Goal: Transaction & Acquisition: Purchase product/service

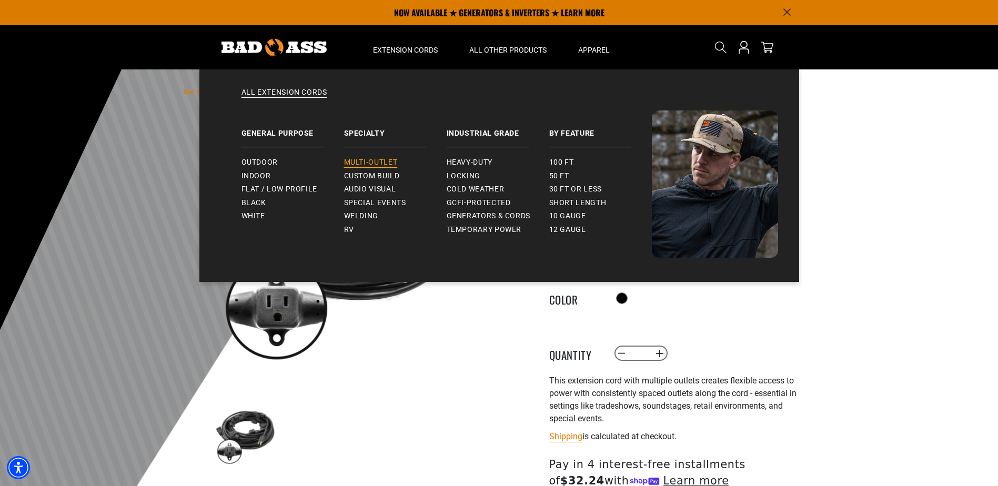
click at [380, 165] on span "Multi-Outlet" at bounding box center [371, 162] width 54 height 9
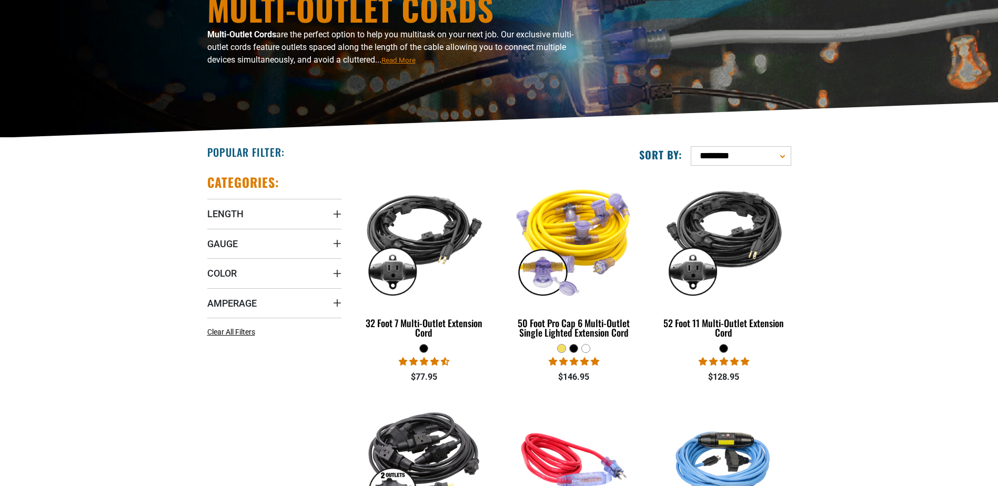
scroll to position [140, 0]
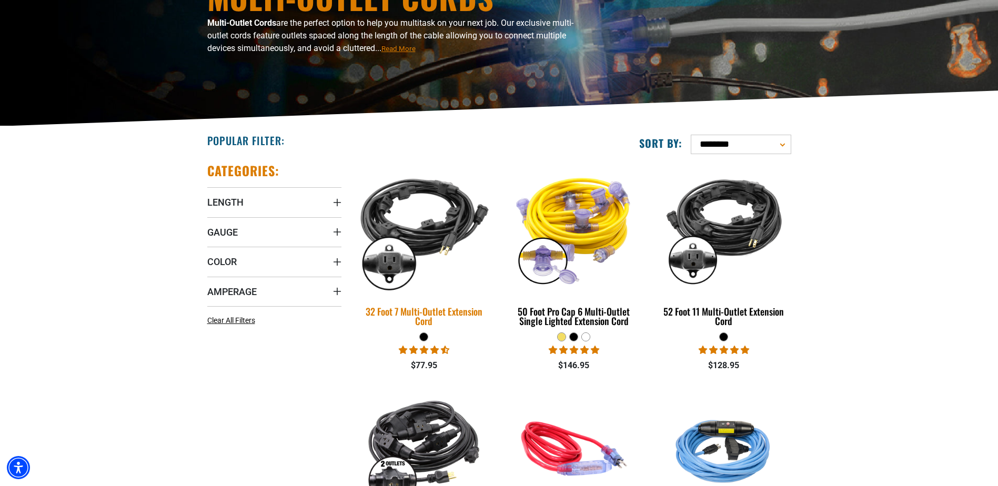
click at [441, 212] on img at bounding box center [423, 228] width 147 height 135
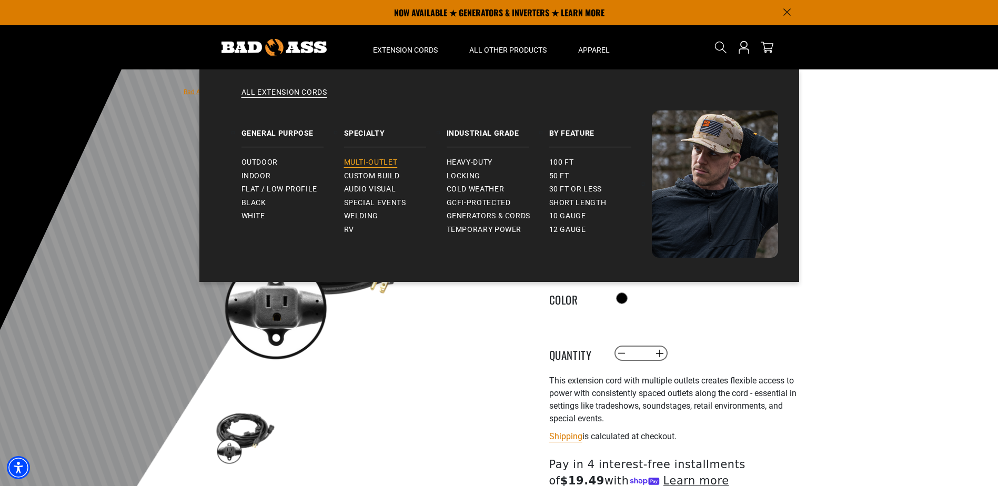
click at [389, 161] on span "Multi-Outlet" at bounding box center [371, 162] width 54 height 9
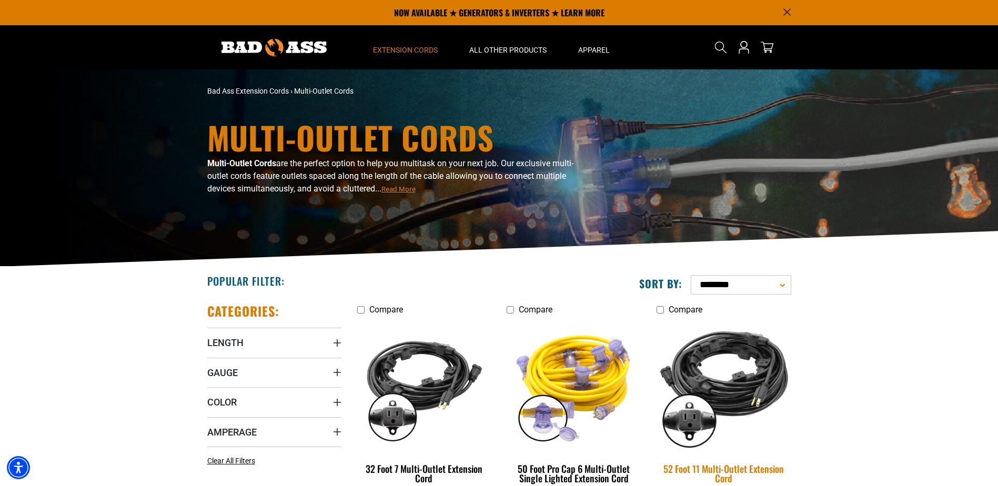
click at [763, 357] on img at bounding box center [723, 385] width 147 height 135
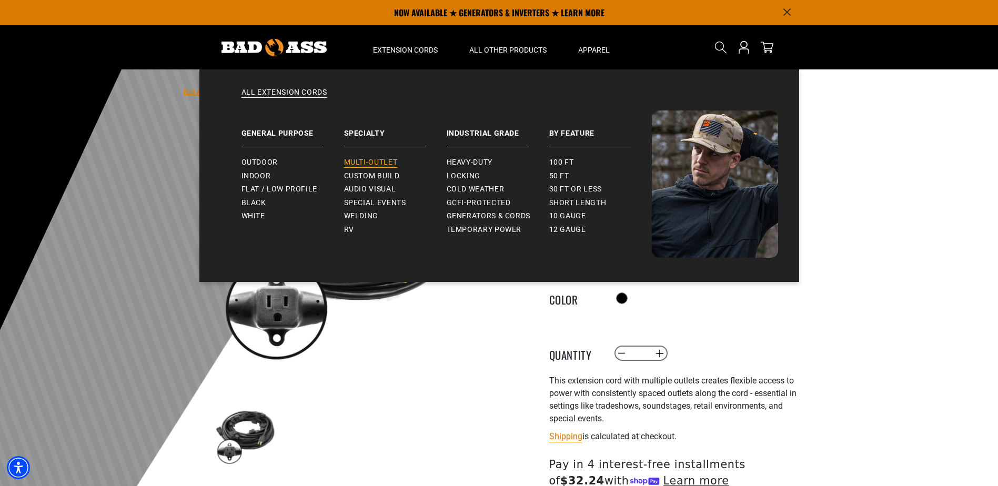
click at [388, 166] on span "Multi-Outlet" at bounding box center [371, 162] width 54 height 9
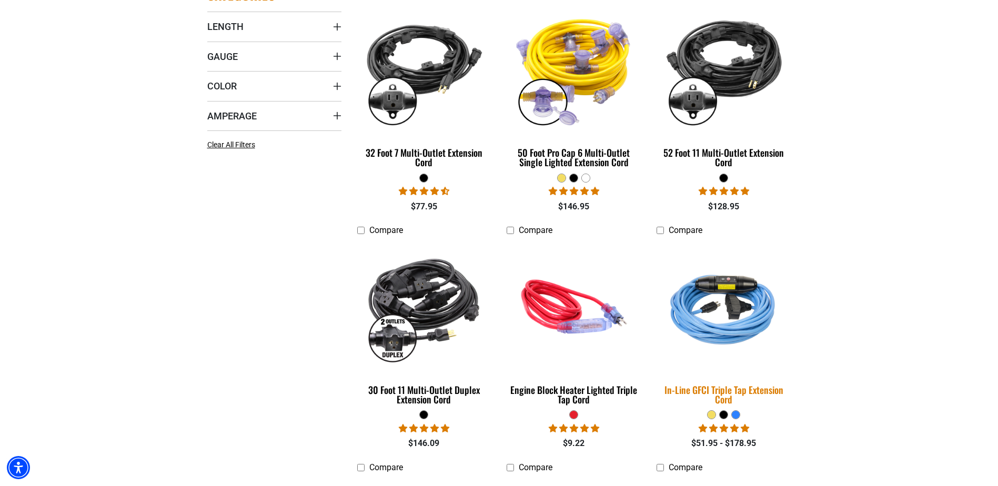
scroll to position [333, 0]
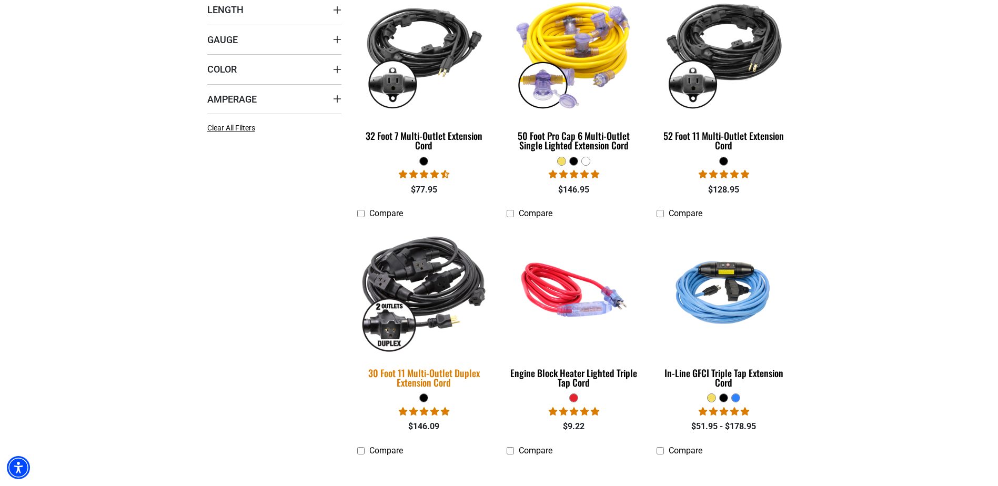
click at [465, 280] on img at bounding box center [423, 290] width 147 height 135
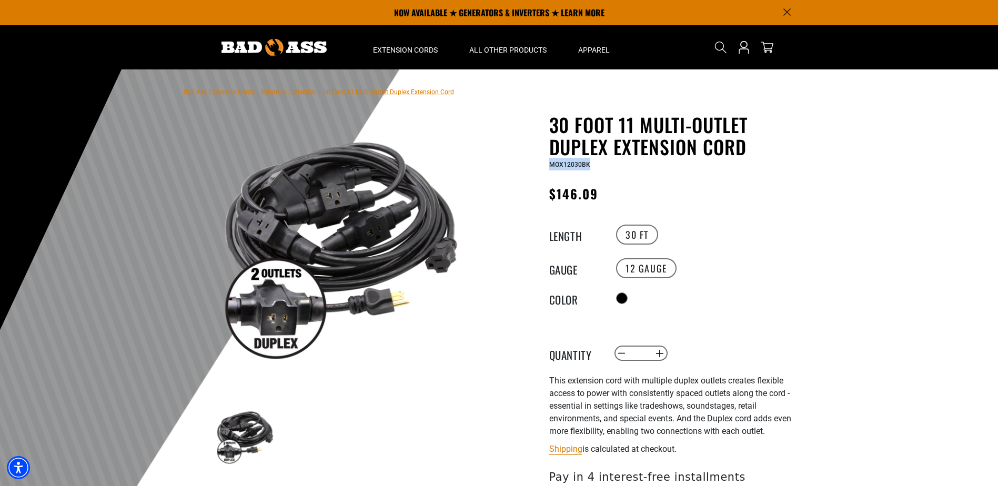
drag, startPoint x: 579, startPoint y: 168, endPoint x: 547, endPoint y: 166, distance: 31.6
click at [547, 166] on div "30 Foot 11 Multi-Outlet Duplex Extension Cord 30 Foot 11 Multi-Outlet Duplex Ex…" at bounding box center [657, 379] width 300 height 530
drag, startPoint x: 547, startPoint y: 166, endPoint x: 561, endPoint y: 165, distance: 14.3
